Goal: Transaction & Acquisition: Purchase product/service

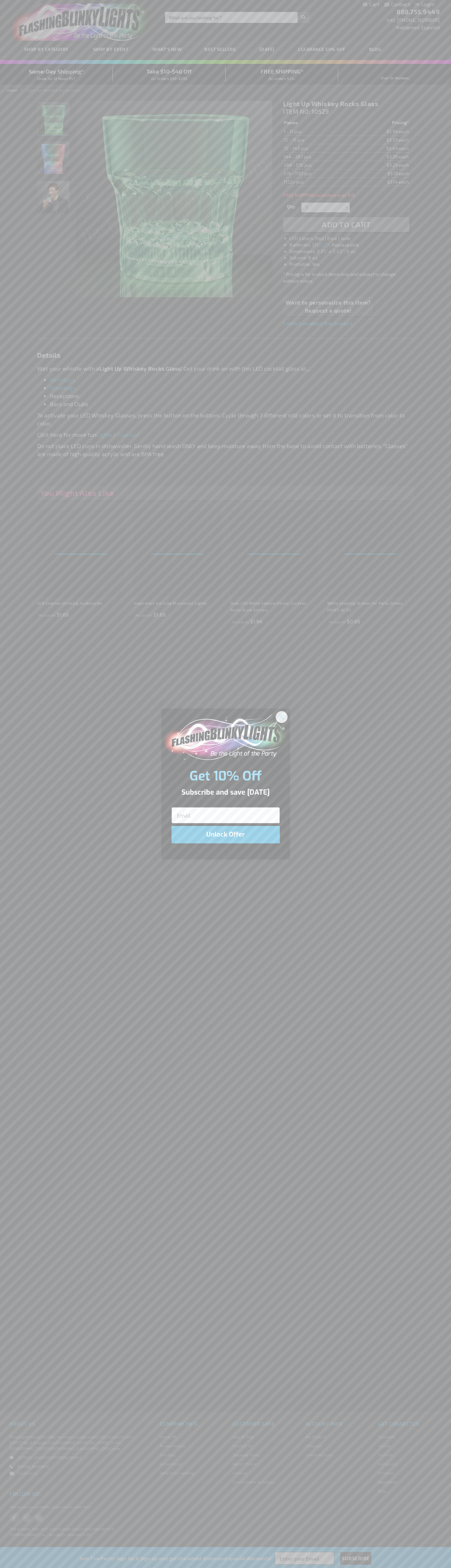
click at [282, 716] on icon "Close dialog" at bounding box center [282, 717] width 5 height 5
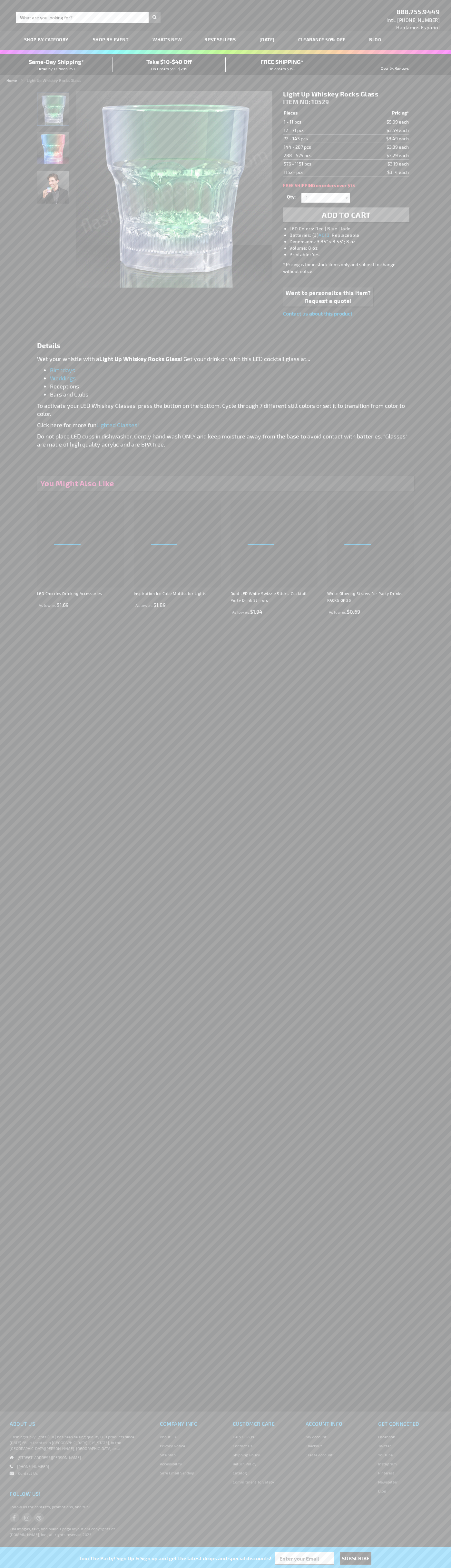
click at [347, 215] on span "Add to Cart" at bounding box center [346, 215] width 49 height 9
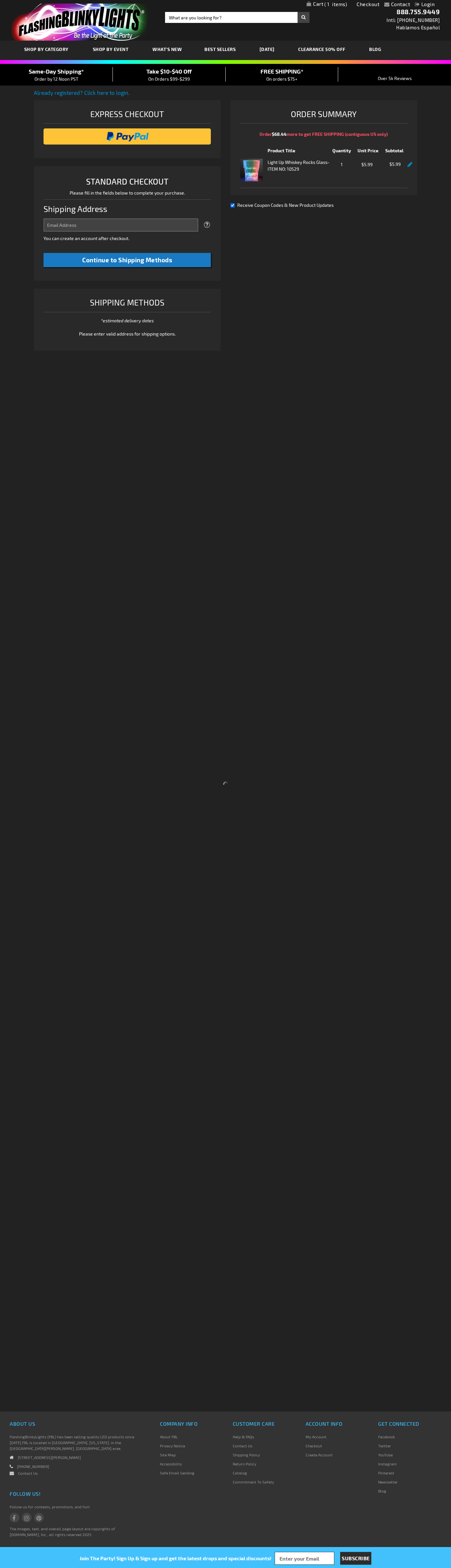
select select "US"
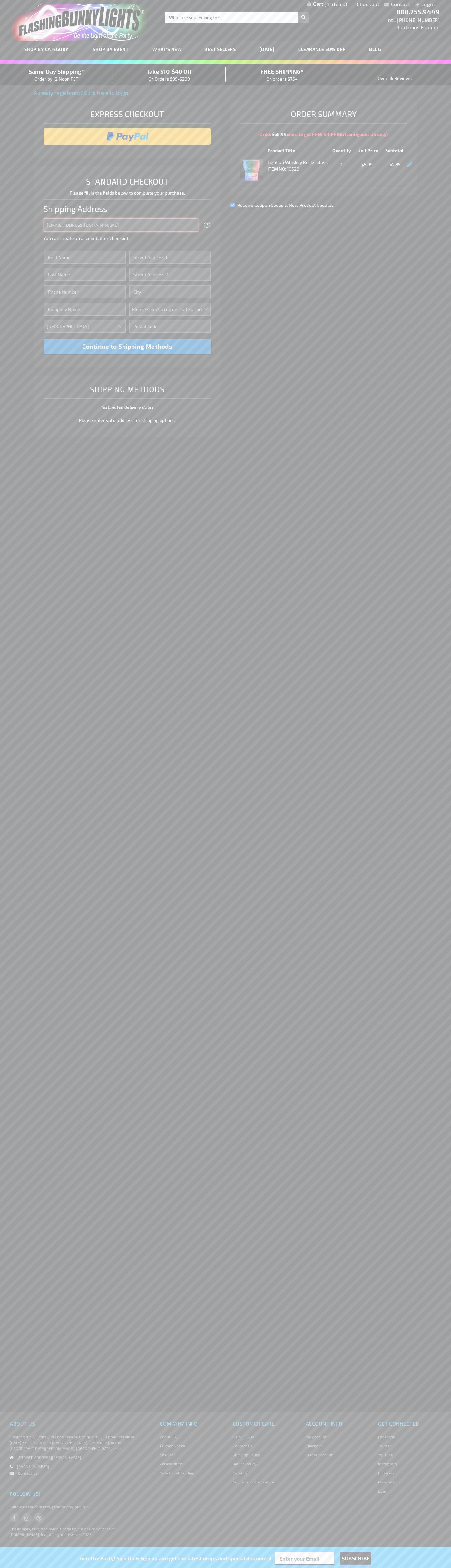
type input "johnsmith005@storebotmail.joonix.net"
type input "John"
type input "201 Colorado St"
type input "First floor"
type input "austin"
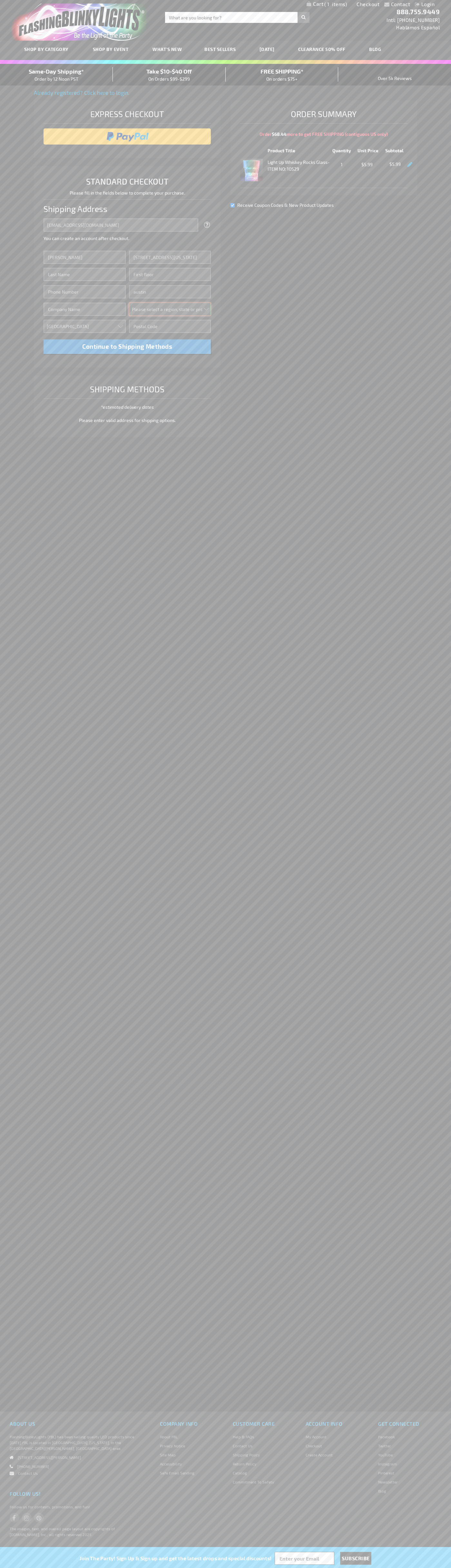
select select "57"
type input "78701"
type input "Smith"
type input "6502530000"
type input "John Smith"
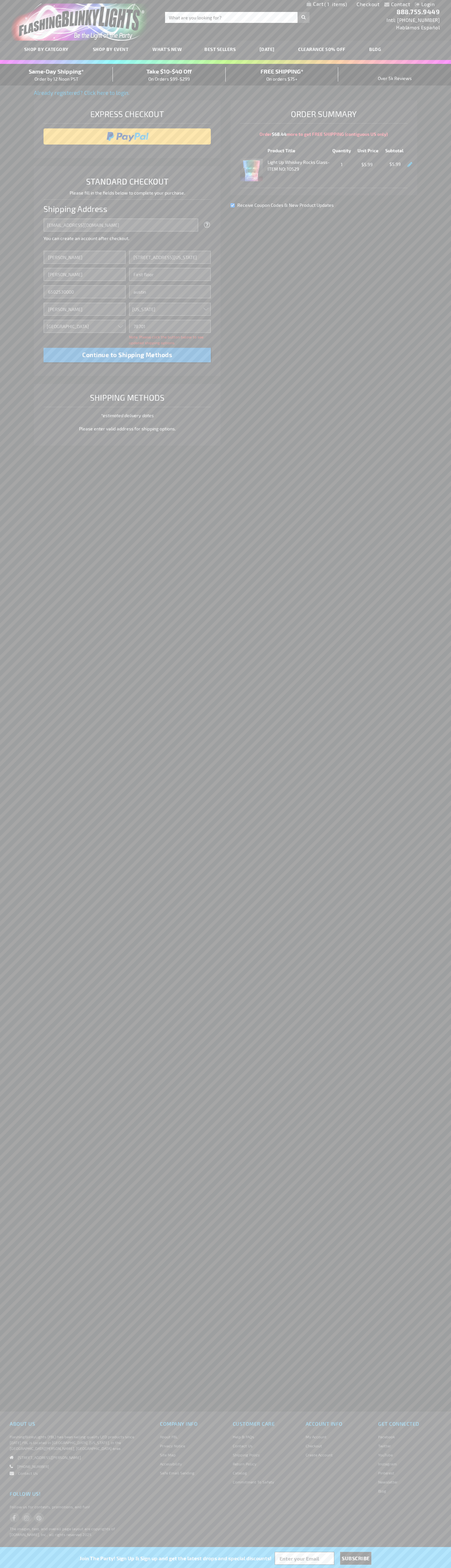
click at [56, 75] on div "Same-Day Shipping* Order by 12 Noon PST" at bounding box center [56, 75] width 113 height 15
click at [127, 136] on input "image" at bounding box center [128, 136] width 162 height 13
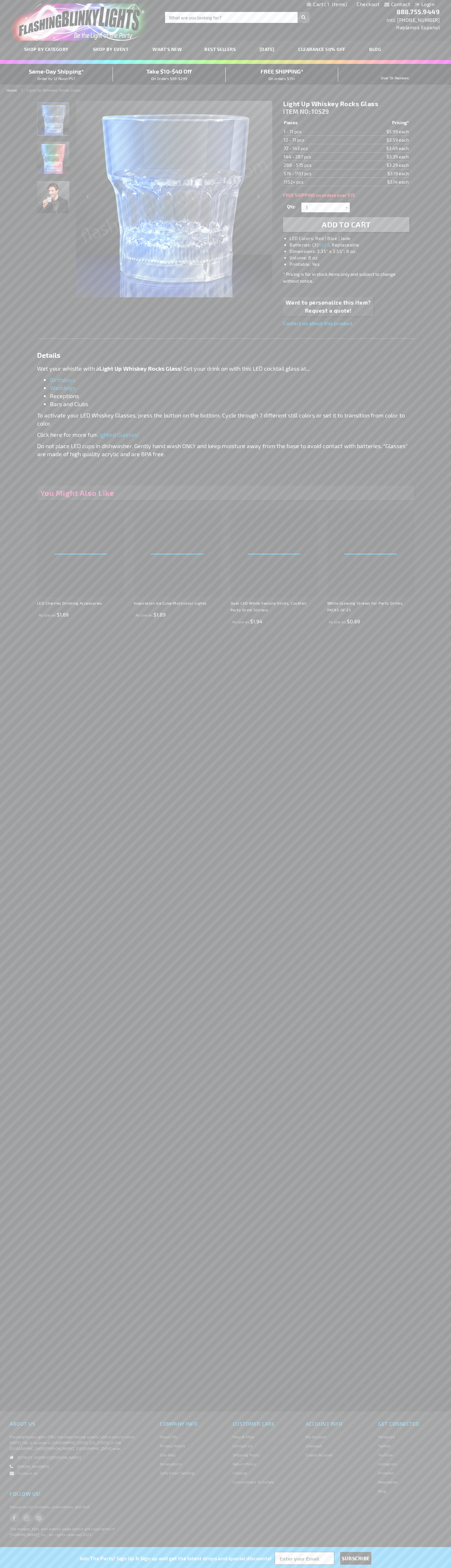
click at [327, 5] on span "1" at bounding box center [336, 4] width 23 height 5
